Goal: Complete application form

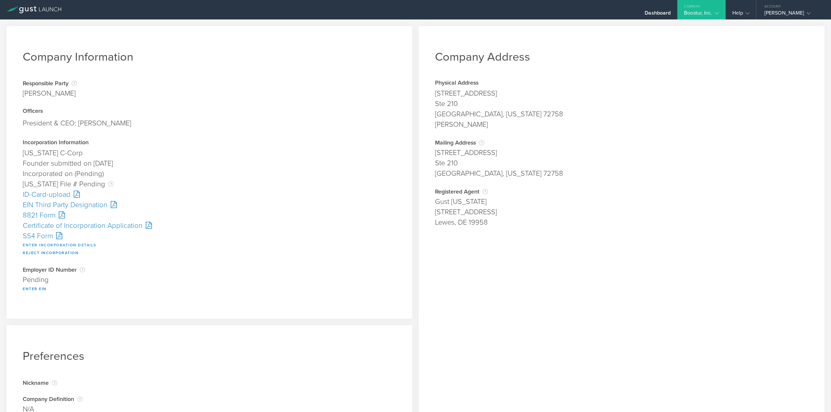
click at [56, 246] on button "Enter Incorporation Details" at bounding box center [60, 245] width 74 height 8
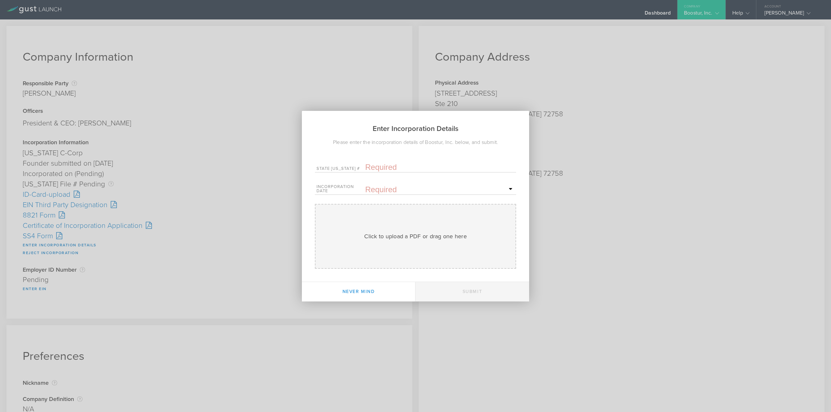
click at [393, 166] on input "text" at bounding box center [439, 168] width 149 height 10
paste input "10342744"
type input "10342744"
click at [382, 186] on input "text" at bounding box center [439, 190] width 149 height 10
click at [459, 255] on span "23" at bounding box center [457, 256] width 12 height 11
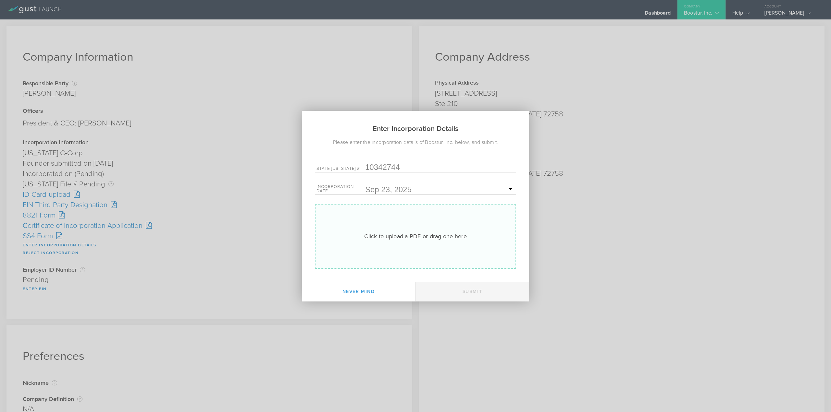
click at [413, 236] on div "Click to upload a PDF or drag one here" at bounding box center [415, 236] width 103 height 8
type input "C:\fakepath\20254061659.pdf"
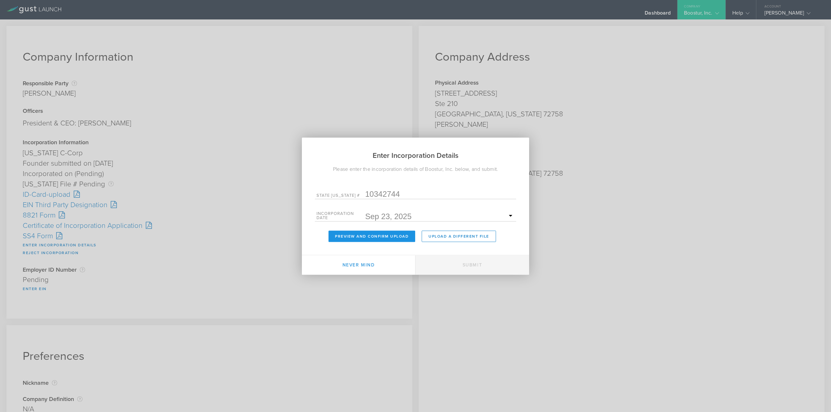
click at [384, 235] on button "Preview and Confirm Upload" at bounding box center [371, 236] width 87 height 11
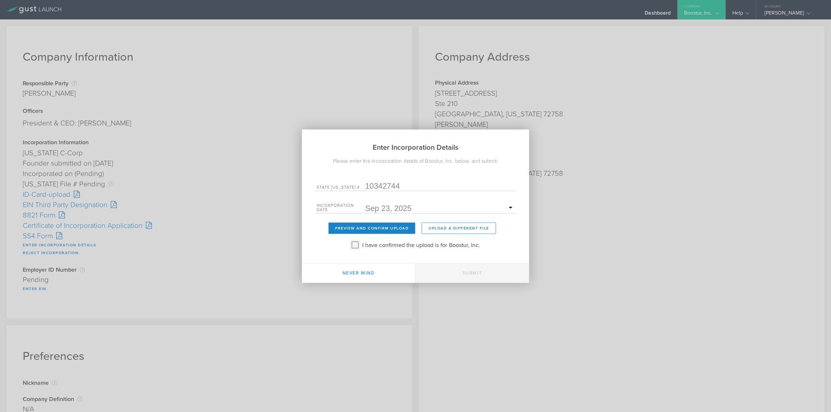
click at [352, 246] on input "I have confirmed the upload is for Boostur, Inc." at bounding box center [355, 245] width 10 height 10
checkbox input "true"
click at [461, 268] on button "Submit" at bounding box center [472, 273] width 114 height 19
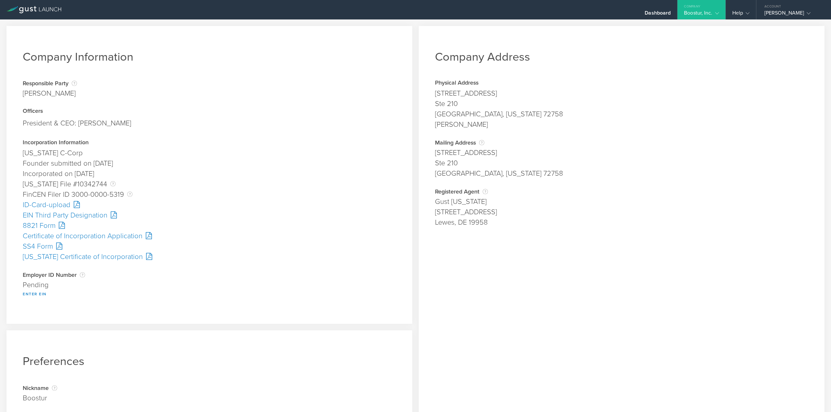
click at [36, 247] on div "SS4 Form" at bounding box center [209, 246] width 373 height 10
click at [29, 290] on button "Enter EIN" at bounding box center [35, 294] width 24 height 8
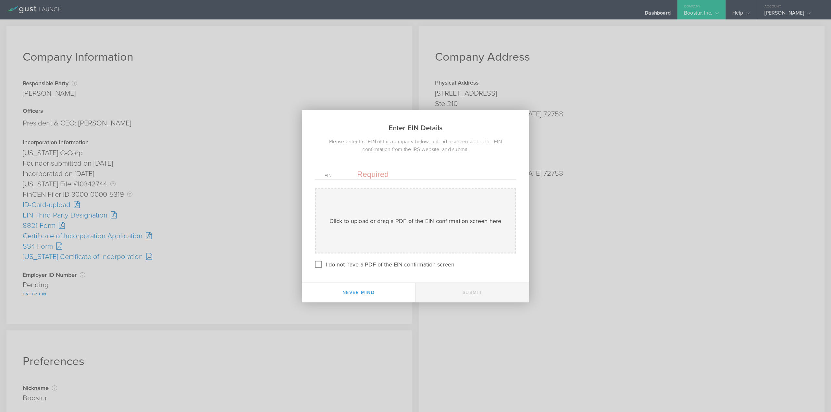
click at [374, 176] on input "text" at bounding box center [431, 174] width 149 height 10
paste input "-4522823"
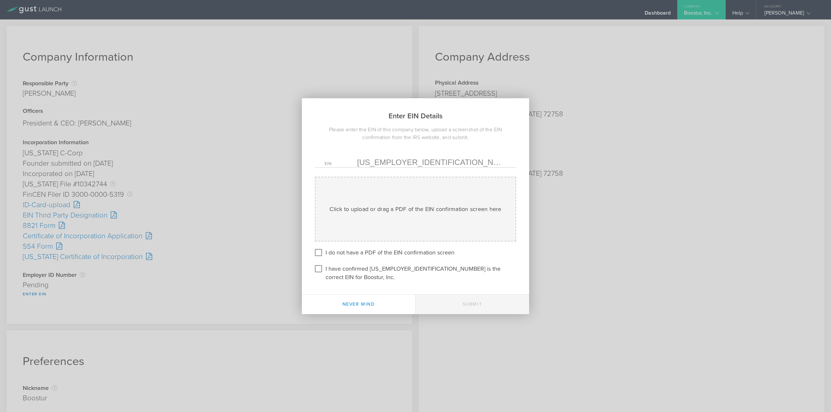
type input "[US_EMPLOYER_IDENTIFICATION_NUMBER]"
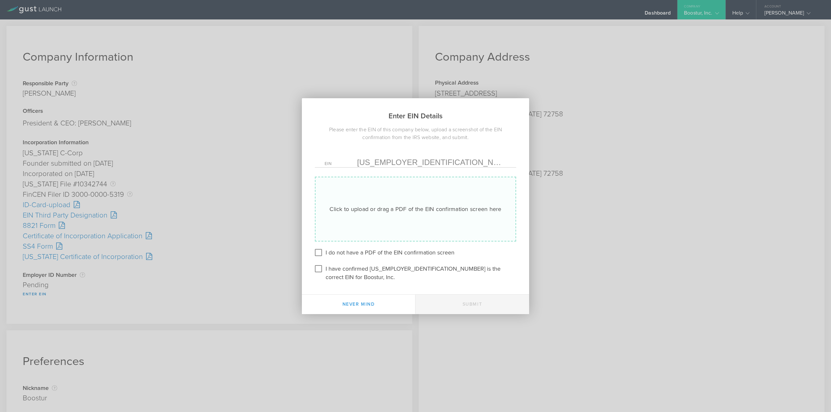
click at [426, 200] on div "Click to upload or drag a PDF of the EIN confirmation screen here Uploading" at bounding box center [415, 209] width 201 height 65
type input "C:\fakepath\EIN.pdf"
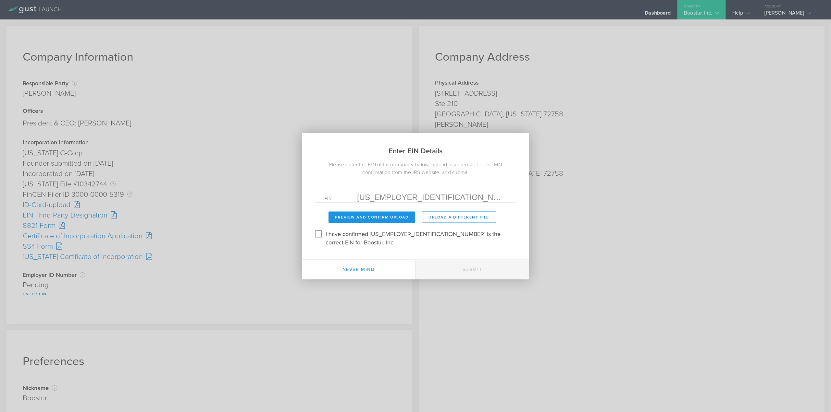
click at [389, 223] on button "Preview and Confirm Upload" at bounding box center [371, 217] width 87 height 11
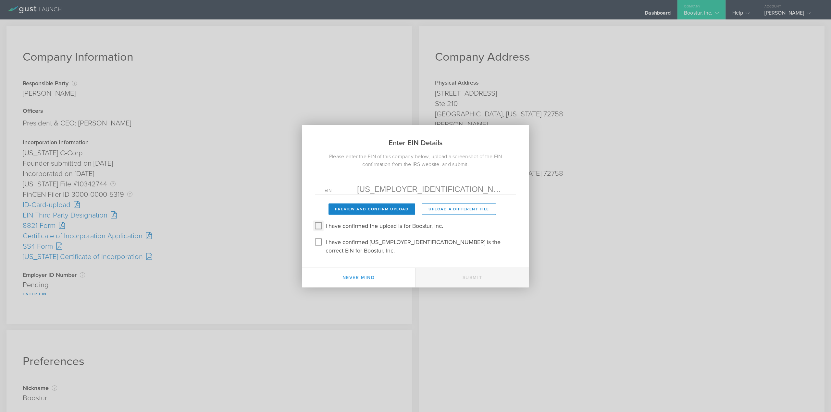
click at [320, 231] on input "I have confirmed the upload is for Boostur, Inc." at bounding box center [318, 226] width 10 height 10
checkbox input "true"
click at [319, 243] on input "I have confirmed 39-4522823 is the correct EIN for Boostur, Inc." at bounding box center [318, 242] width 10 height 10
checkbox input "true"
drag, startPoint x: 484, startPoint y: 277, endPoint x: 470, endPoint y: 267, distance: 16.8
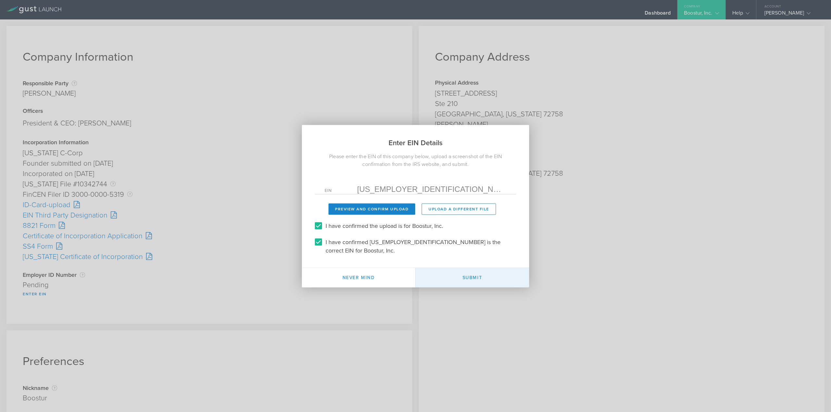
click at [484, 277] on button "Submit" at bounding box center [472, 277] width 114 height 19
